Goal: Task Accomplishment & Management: Use online tool/utility

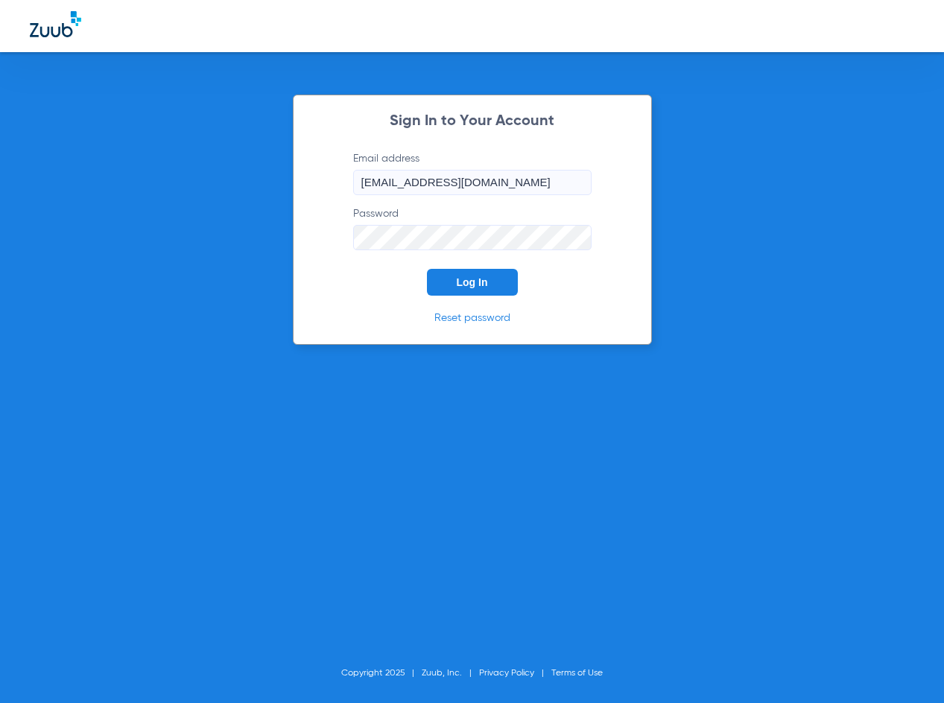
click at [473, 291] on button "Log In" at bounding box center [472, 282] width 91 height 27
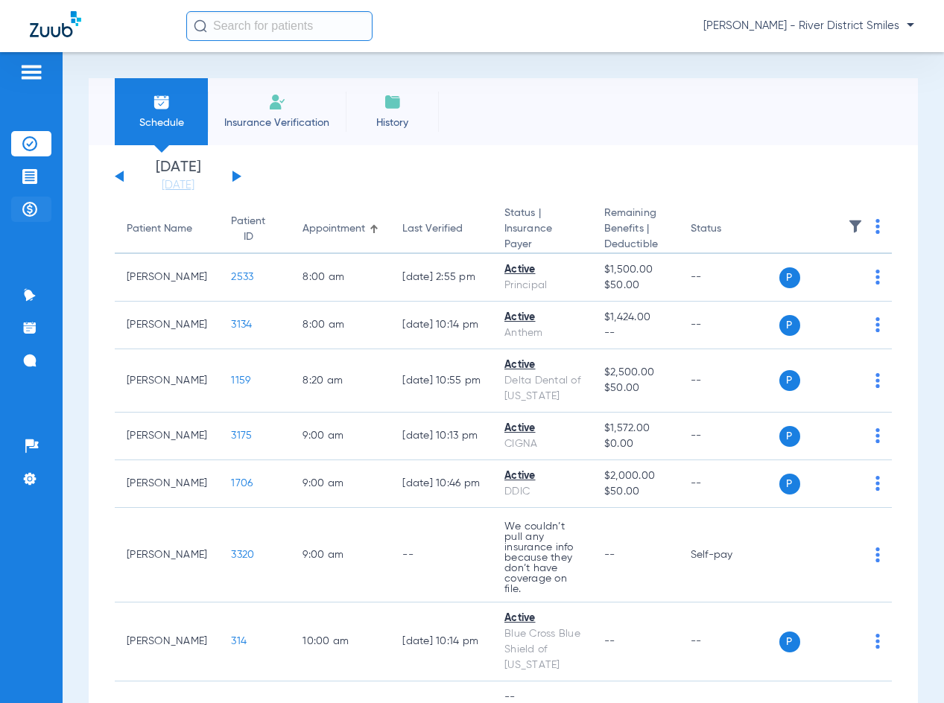
click at [38, 203] on li "Payments & A/R" at bounding box center [31, 209] width 40 height 25
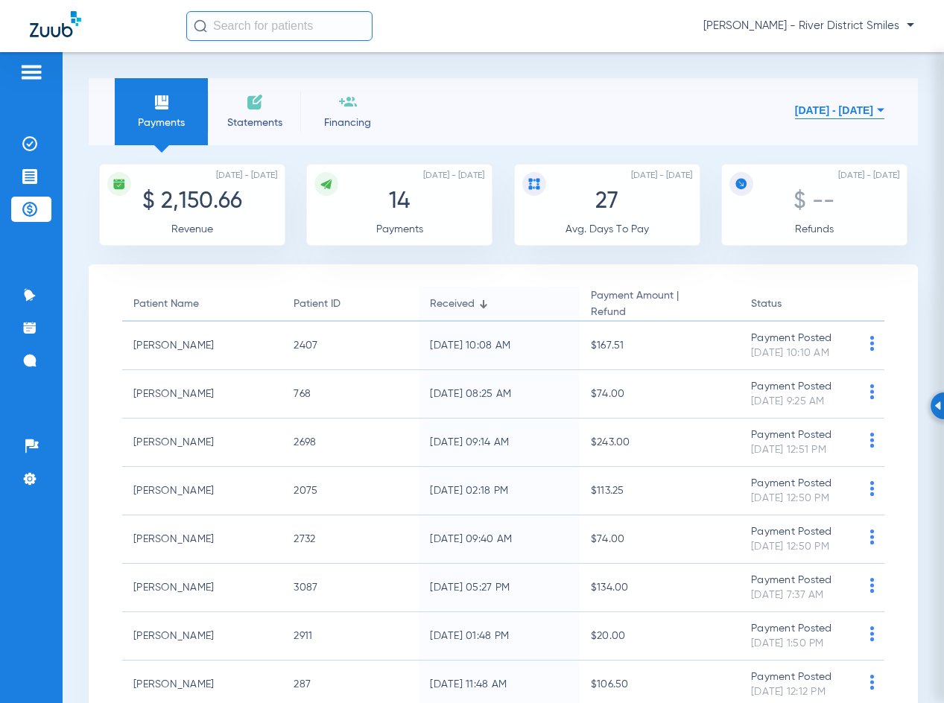
click at [267, 124] on span "Statements" at bounding box center [254, 122] width 71 height 15
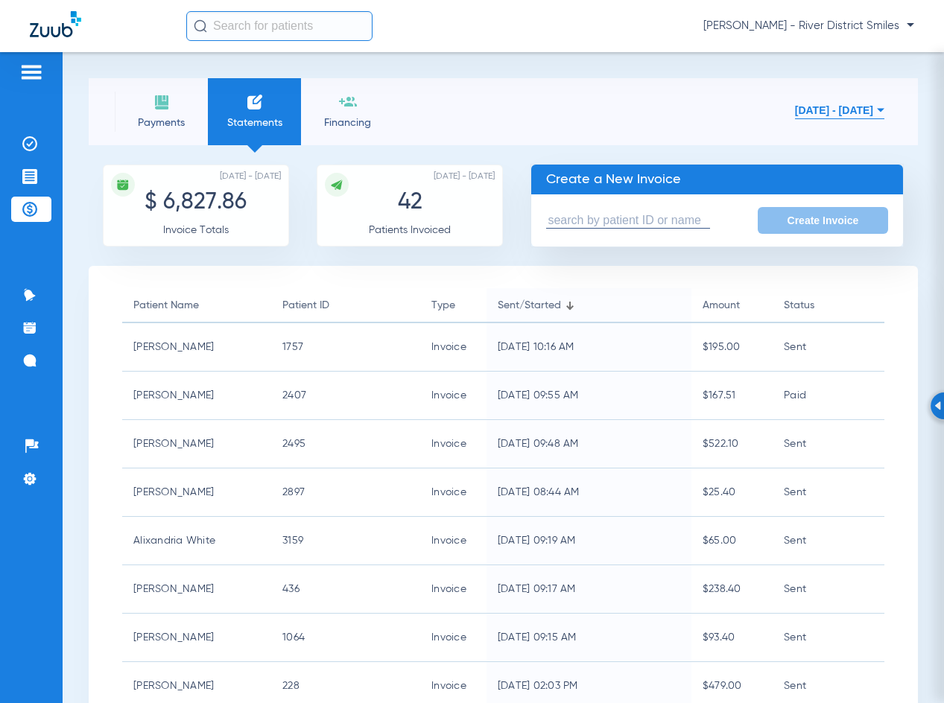
click at [153, 109] on img at bounding box center [162, 102] width 18 height 18
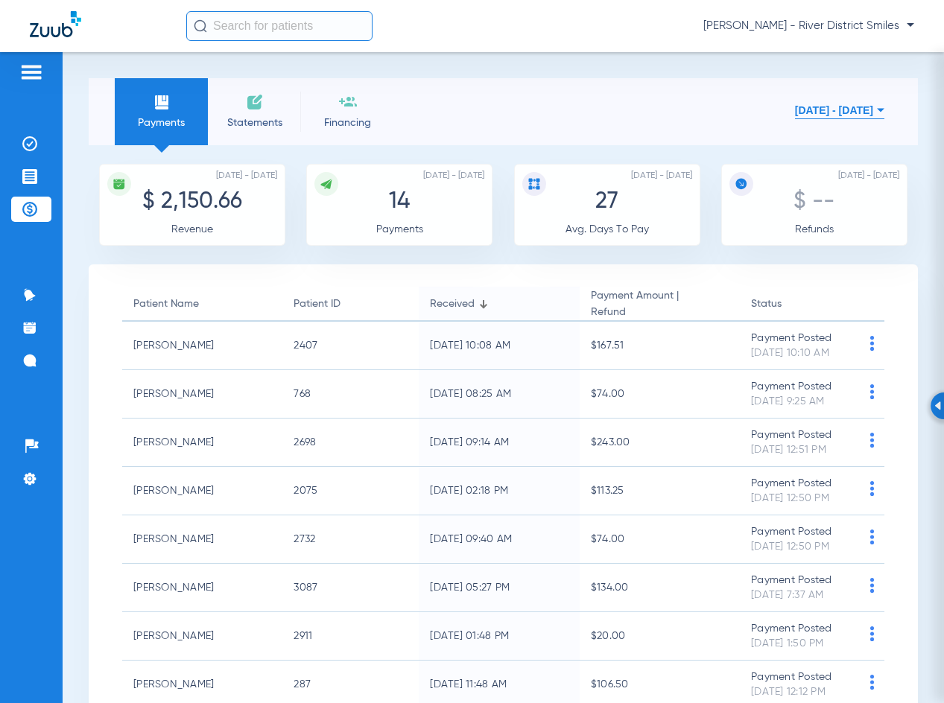
click at [250, 102] on img at bounding box center [255, 102] width 18 height 18
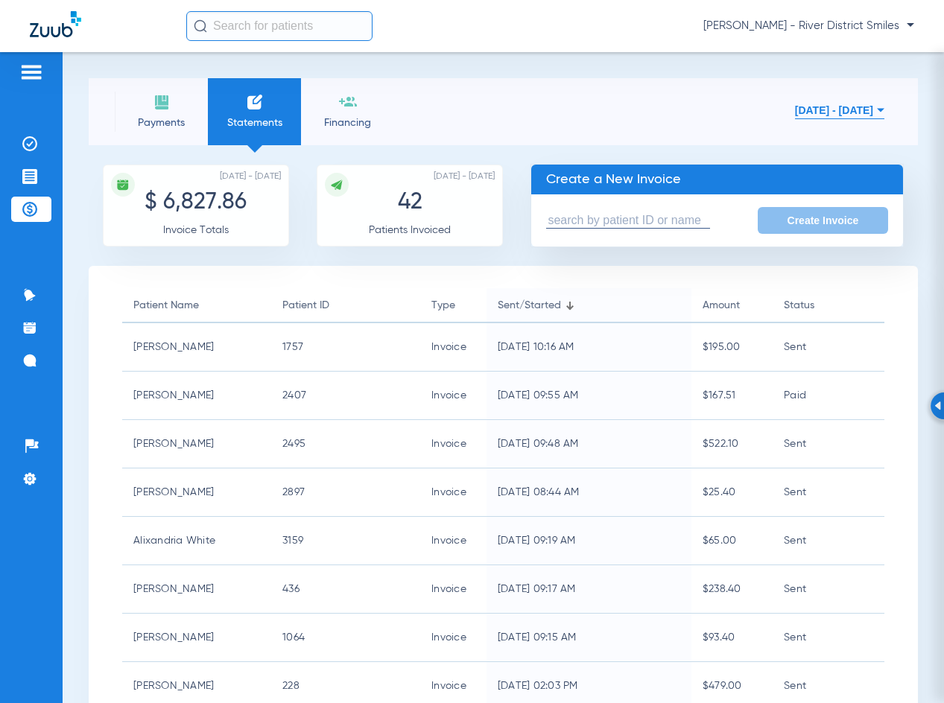
click at [638, 218] on input "text" at bounding box center [628, 221] width 164 height 16
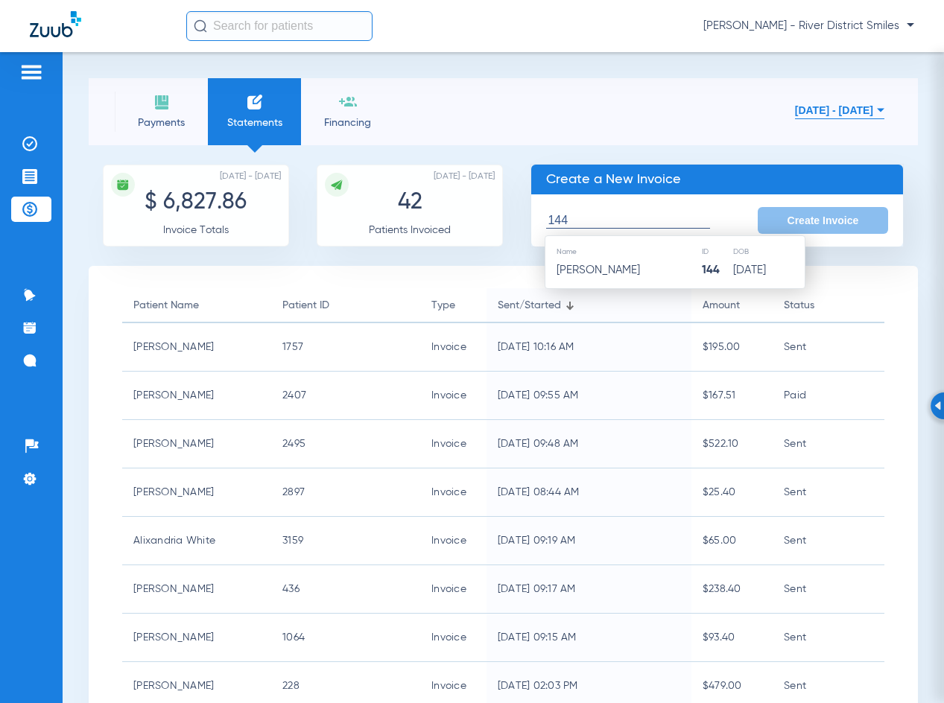
click at [701, 273] on td "144" at bounding box center [716, 270] width 31 height 21
type input "[PERSON_NAME]"
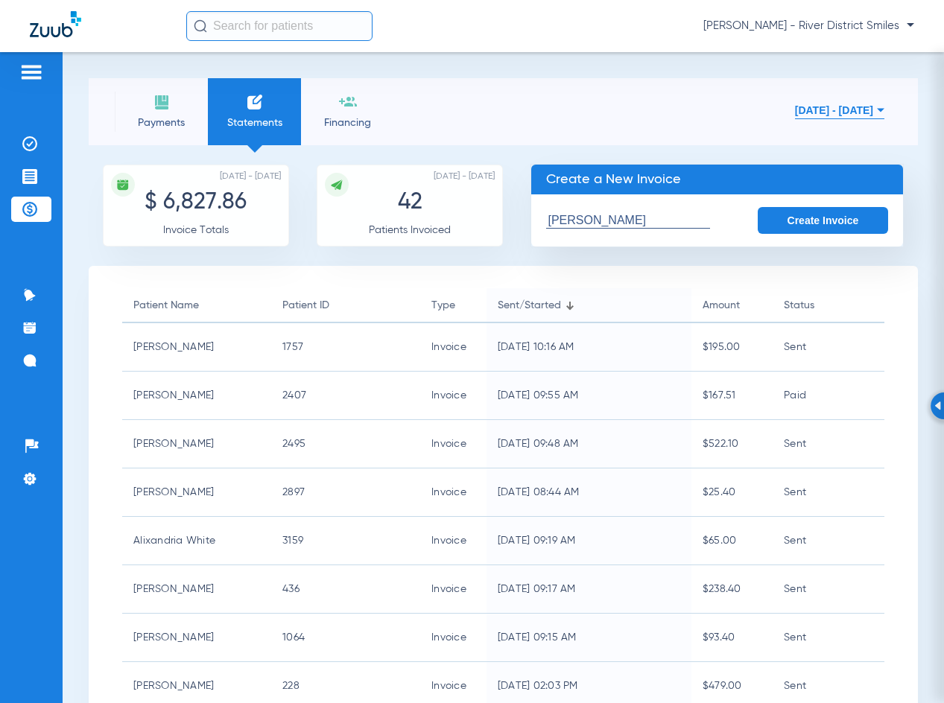
drag, startPoint x: 814, startPoint y: 191, endPoint x: 823, endPoint y: 218, distance: 28.3
click at [820, 202] on div "Create a New Invoice [PERSON_NAME] Create Invoice" at bounding box center [716, 205] width 373 height 83
click at [823, 218] on button "Create Invoice" at bounding box center [823, 220] width 131 height 27
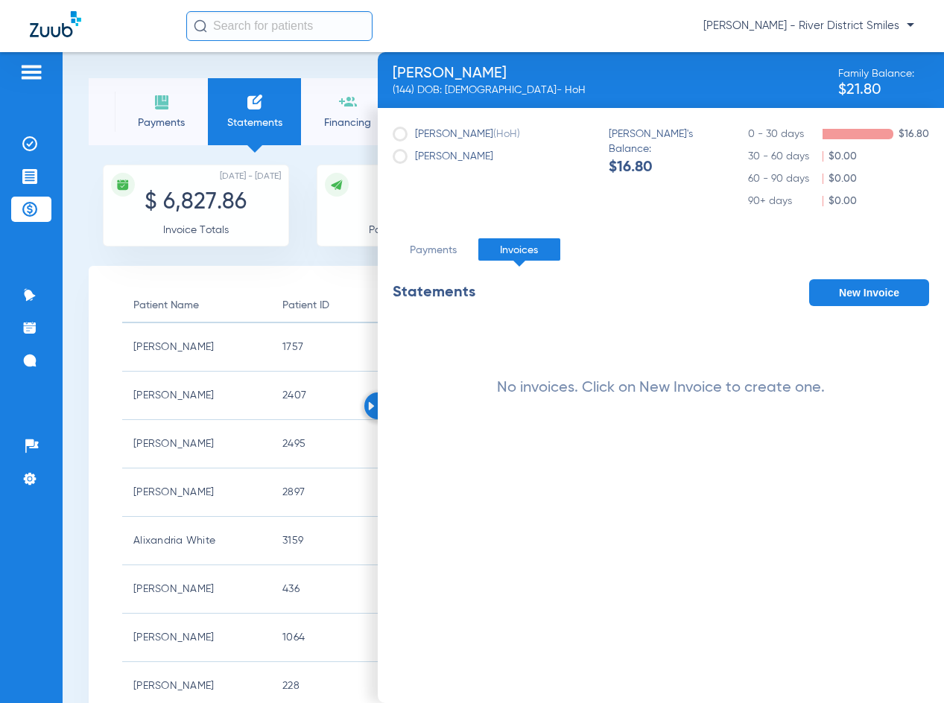
click at [913, 290] on button "New Invoice" at bounding box center [869, 292] width 120 height 27
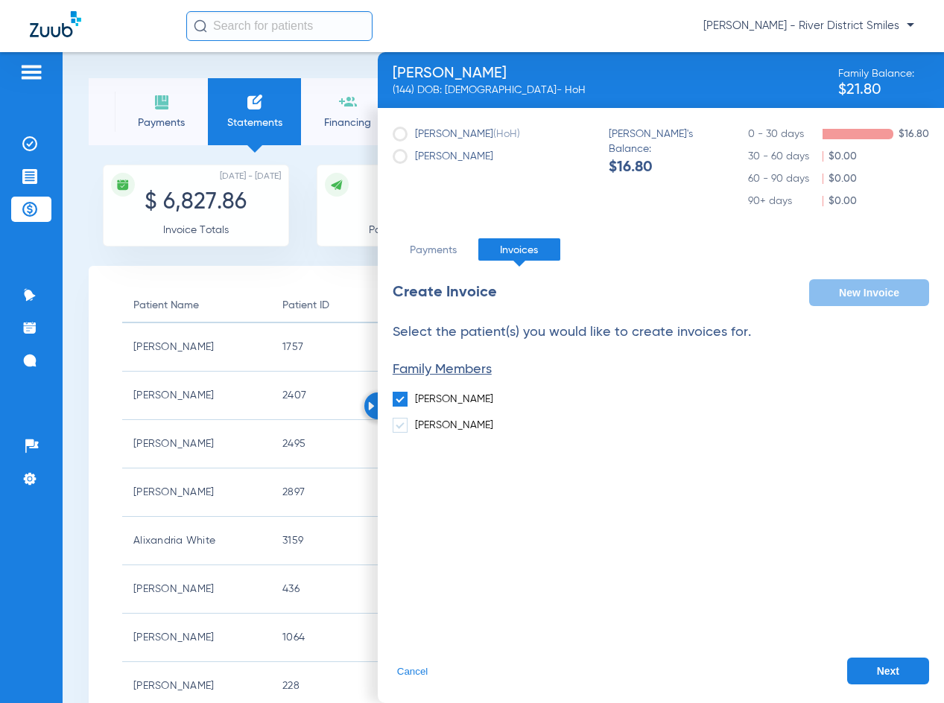
click at [895, 660] on button "Next" at bounding box center [888, 671] width 82 height 27
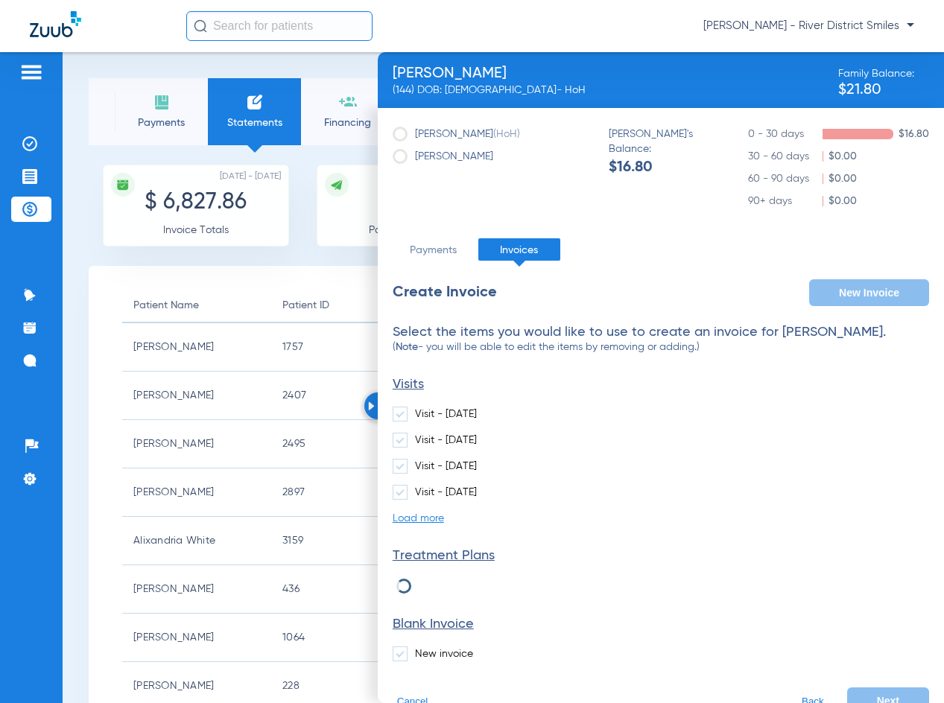
scroll to position [30, 0]
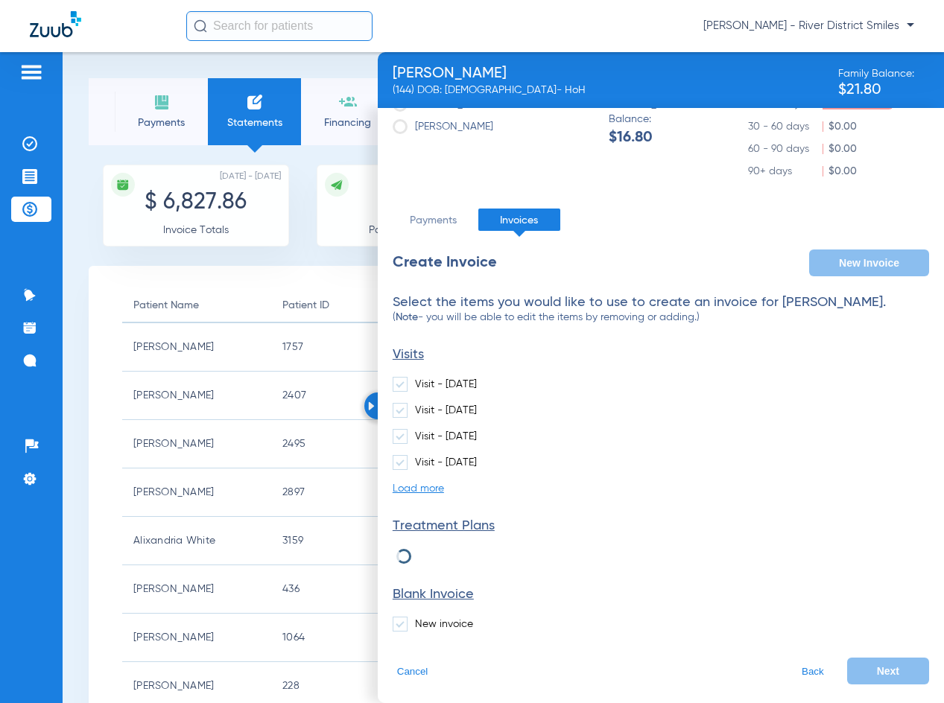
click at [464, 620] on label "New invoice" at bounding box center [433, 624] width 80 height 15
click at [418, 619] on input "New invoice" at bounding box center [418, 619] width 0 height 0
click at [881, 665] on button "Next" at bounding box center [888, 671] width 82 height 27
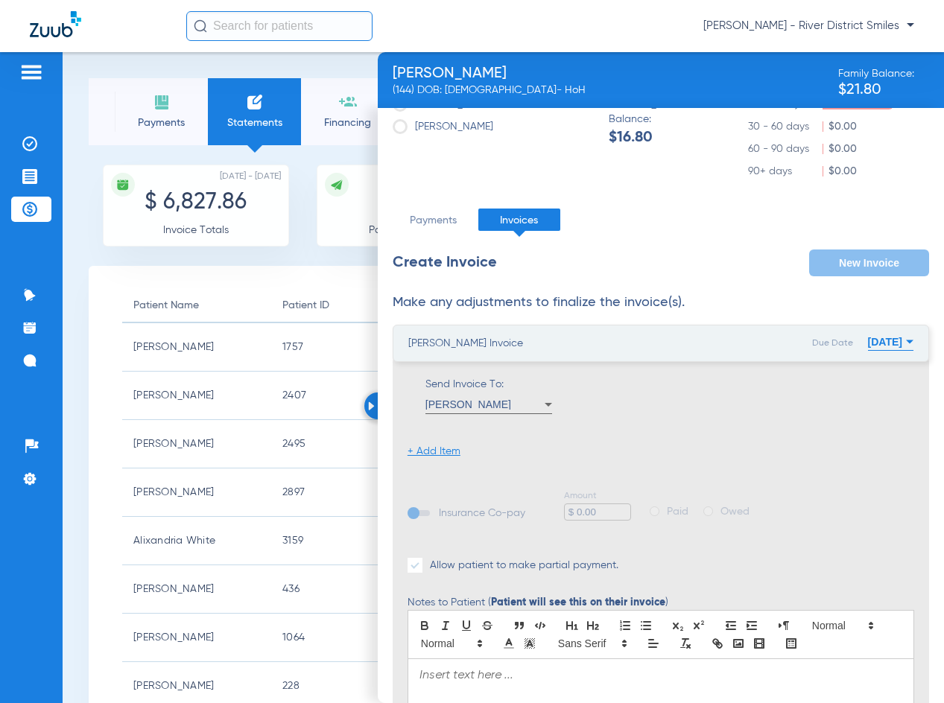
click at [447, 448] on li "+ Add Item" at bounding box center [434, 451] width 53 height 15
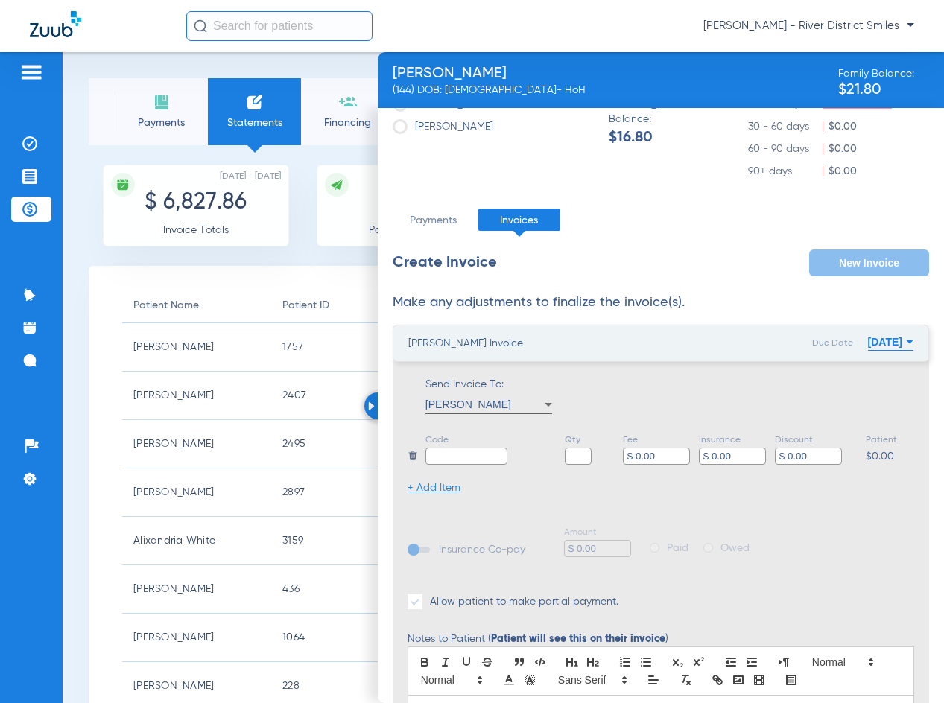
click at [443, 448] on input "text" at bounding box center [466, 456] width 82 height 17
type input "Balance"
click at [578, 458] on input "text" at bounding box center [578, 456] width 27 height 17
type input "1"
type input "$ 16.80"
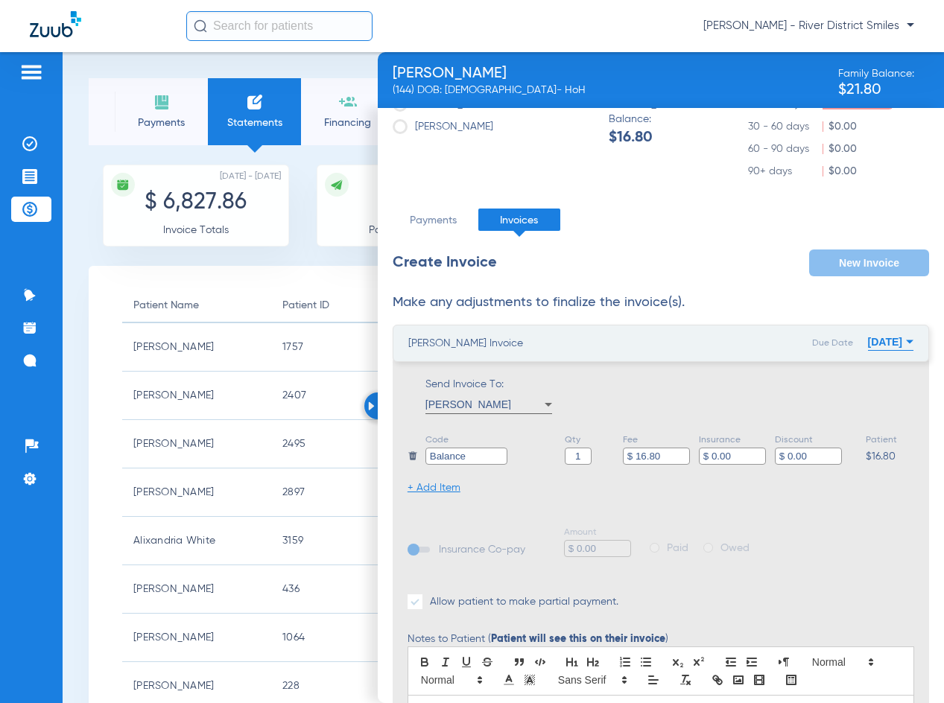
click at [478, 462] on input "Balance" at bounding box center [466, 456] width 82 height 17
type input "Balance- [PERSON_NAME]"
click at [453, 486] on li "+ Add Item" at bounding box center [434, 488] width 53 height 15
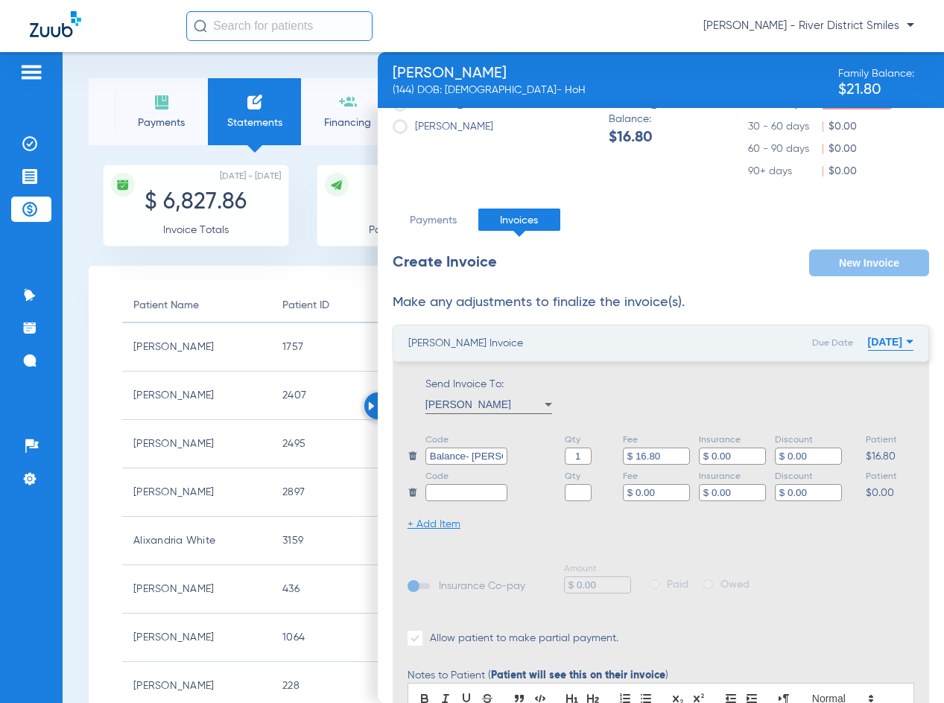
click at [455, 492] on input "text" at bounding box center [466, 492] width 82 height 17
type input "Balance- [PERSON_NAME]"
type input "1"
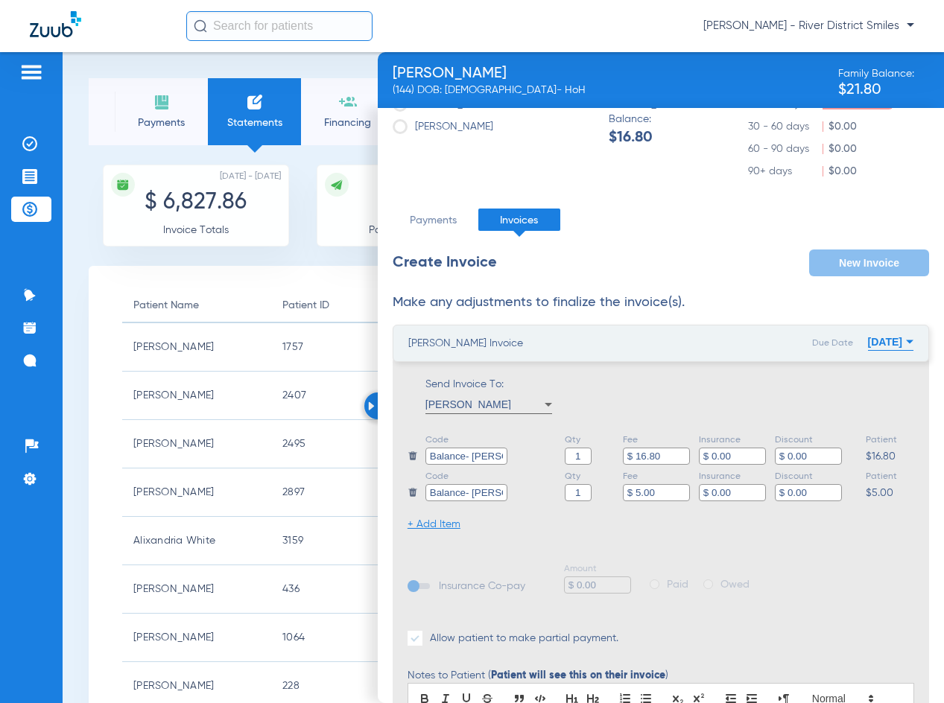
type input "$ 5.00"
click at [868, 340] on button "[DATE]" at bounding box center [890, 342] width 45 height 30
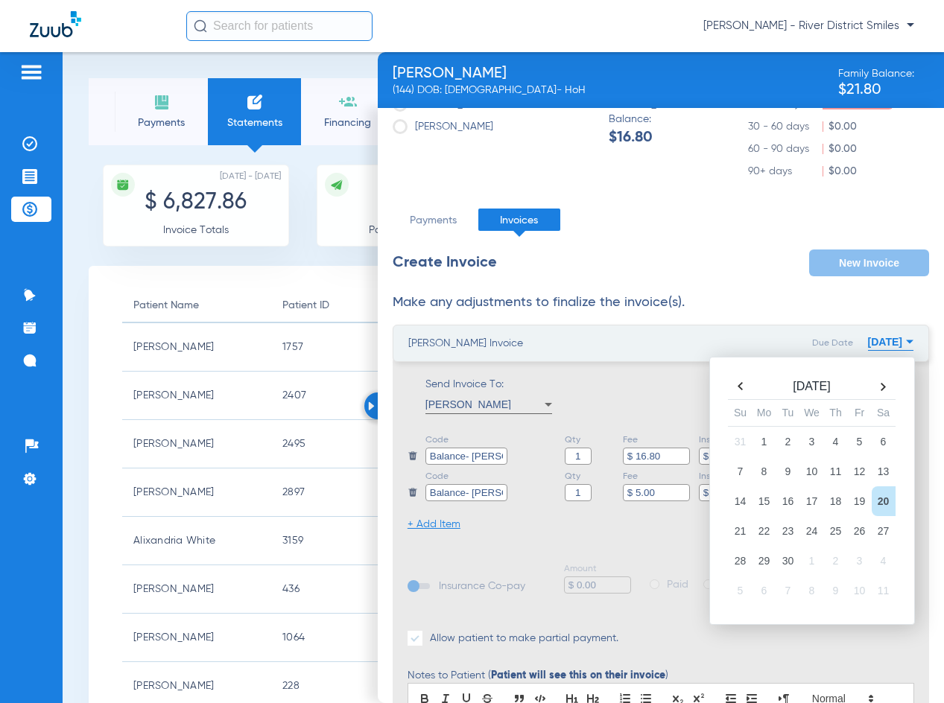
click at [729, 393] on th at bounding box center [741, 386] width 24 height 21
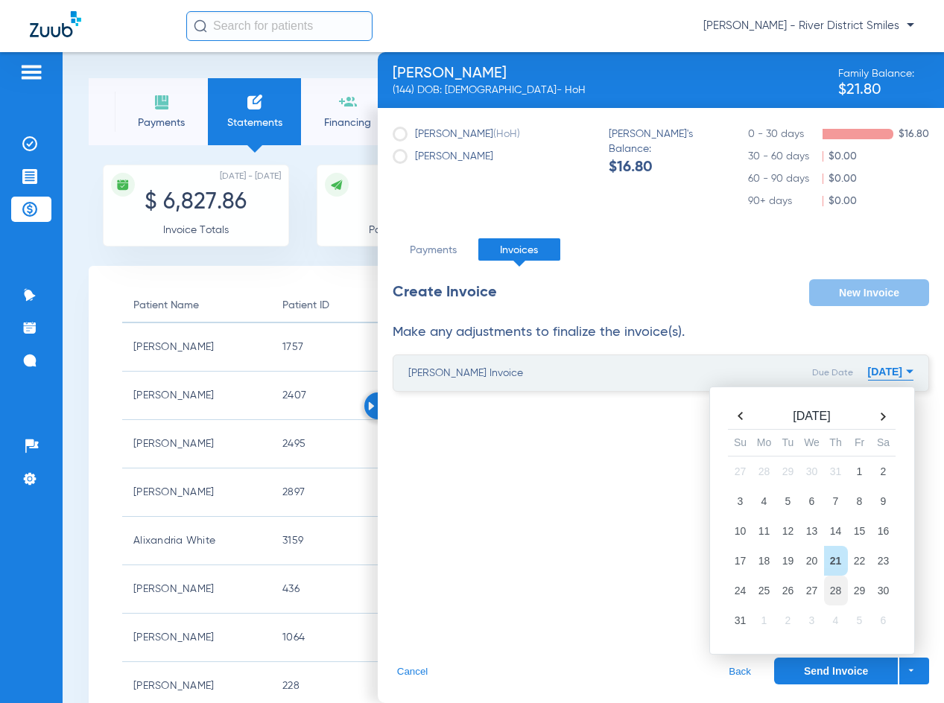
click at [838, 592] on td "28" at bounding box center [836, 591] width 24 height 30
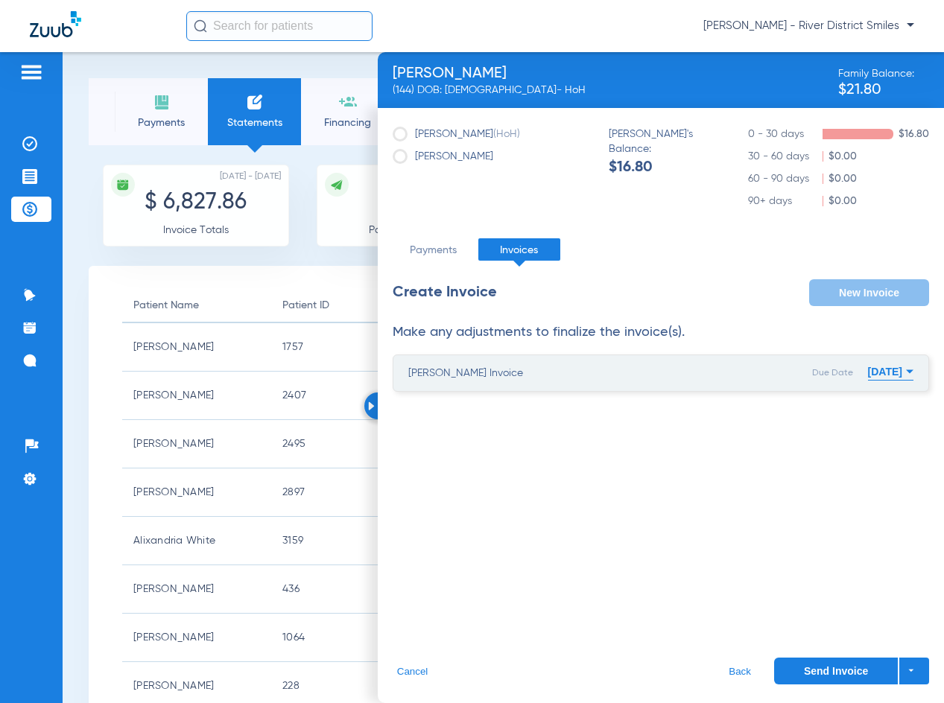
click at [830, 666] on button "Send Invoice" at bounding box center [836, 671] width 124 height 27
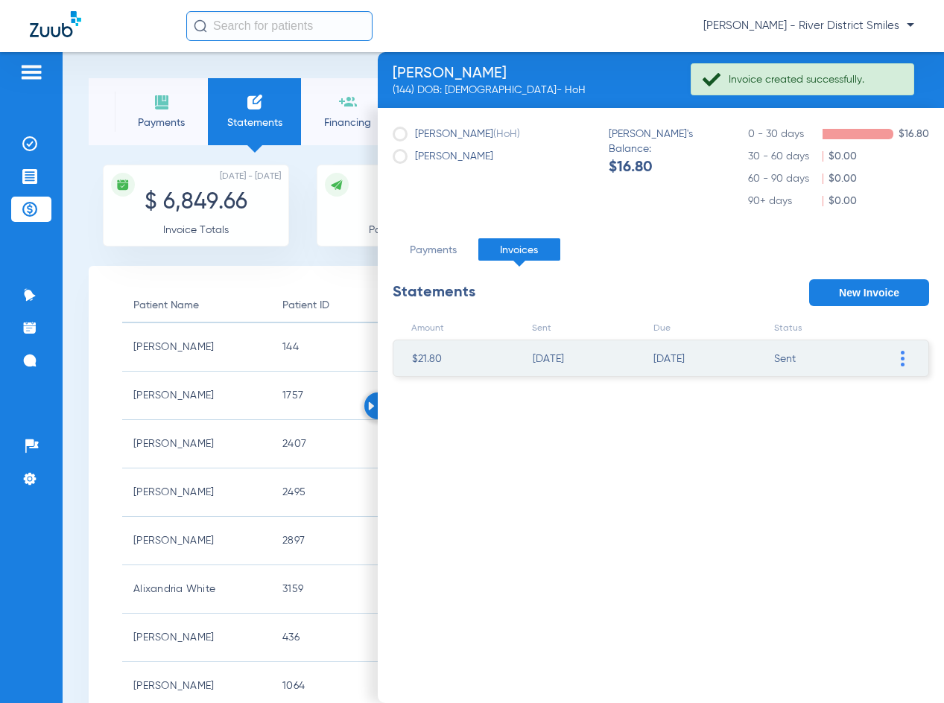
click at [367, 406] on div at bounding box center [377, 406] width 27 height 27
